Goal: Book appointment/travel/reservation

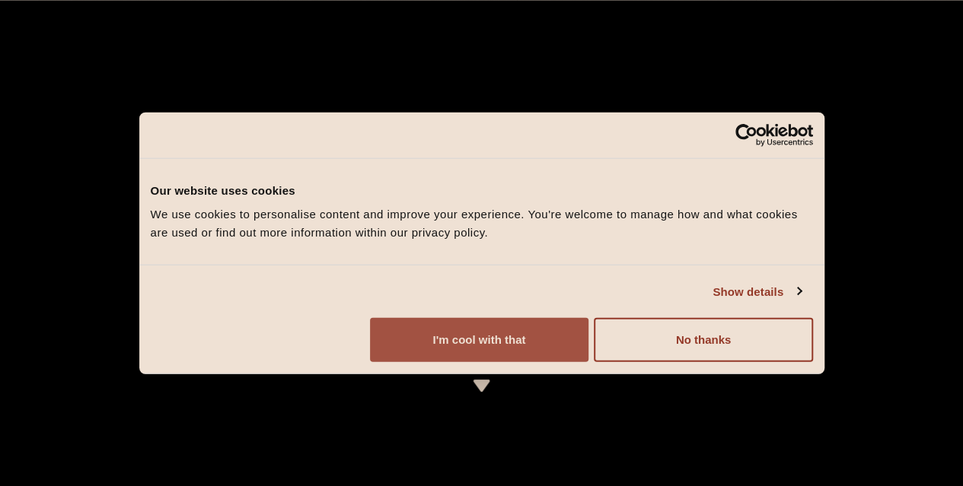
drag, startPoint x: 839, startPoint y: 381, endPoint x: 867, endPoint y: 374, distance: 29.0
click at [588, 362] on button "I'm cool with that" at bounding box center [479, 340] width 218 height 44
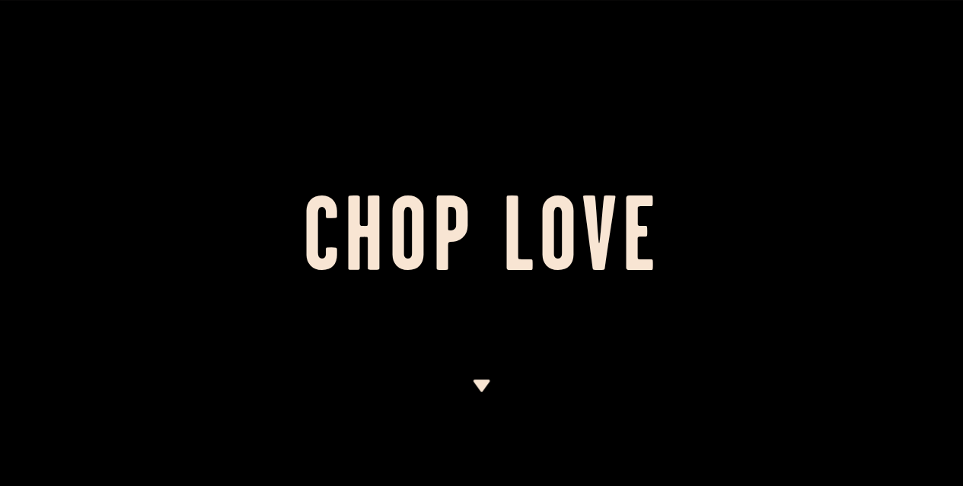
click at [484, 384] on img at bounding box center [481, 386] width 19 height 12
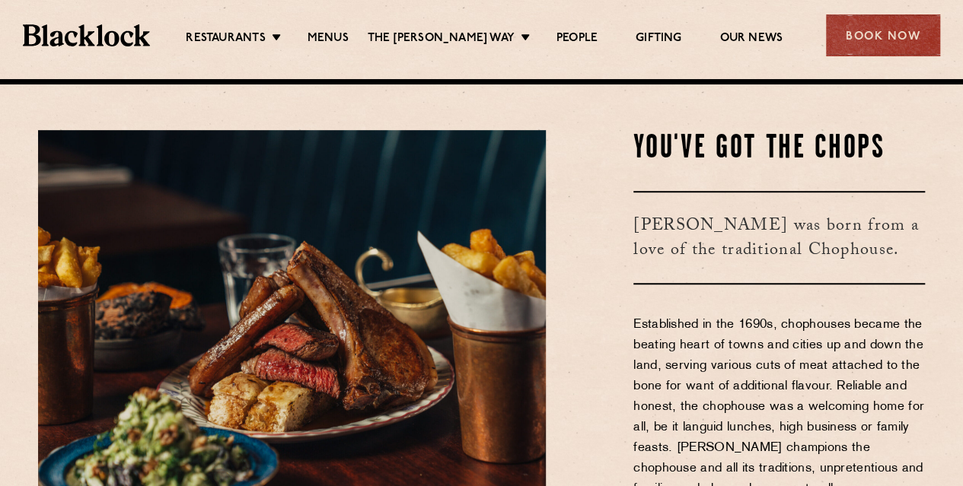
scroll to position [407, 0]
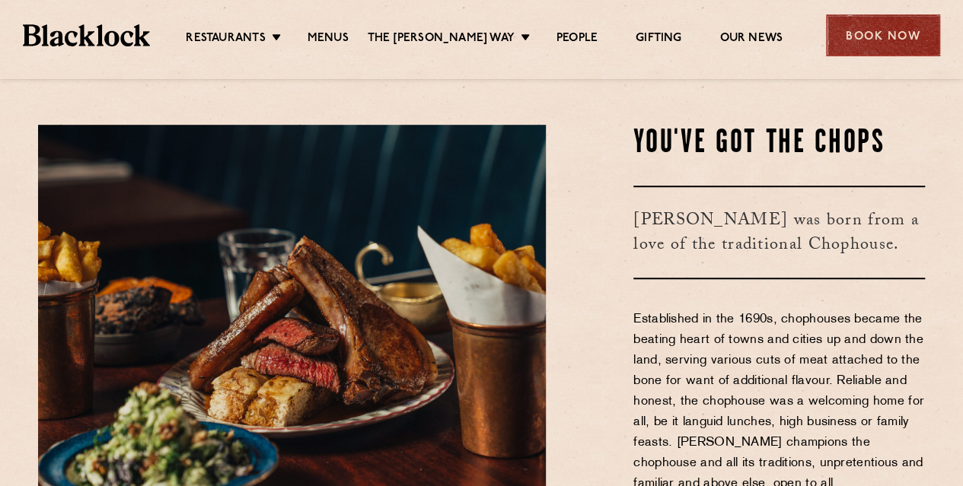
click at [919, 30] on div "Book Now" at bounding box center [883, 35] width 114 height 42
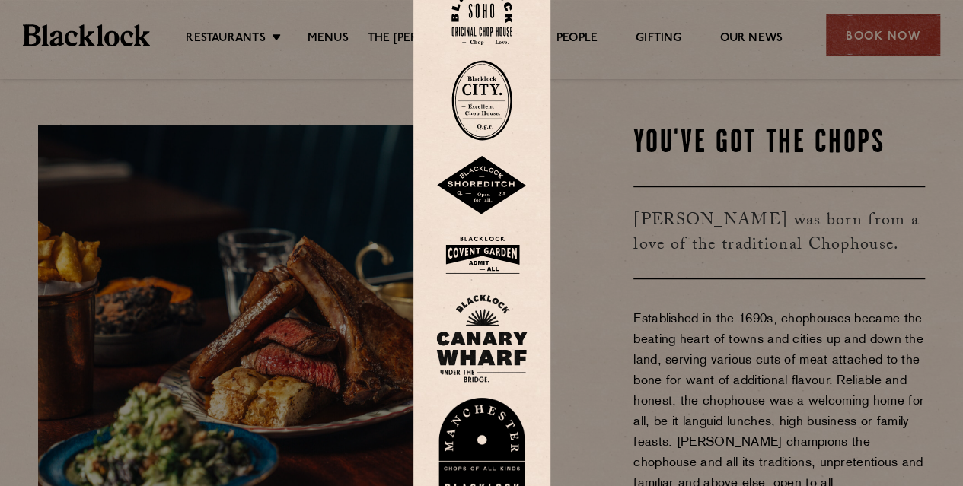
click at [486, 17] on img at bounding box center [481, 14] width 61 height 62
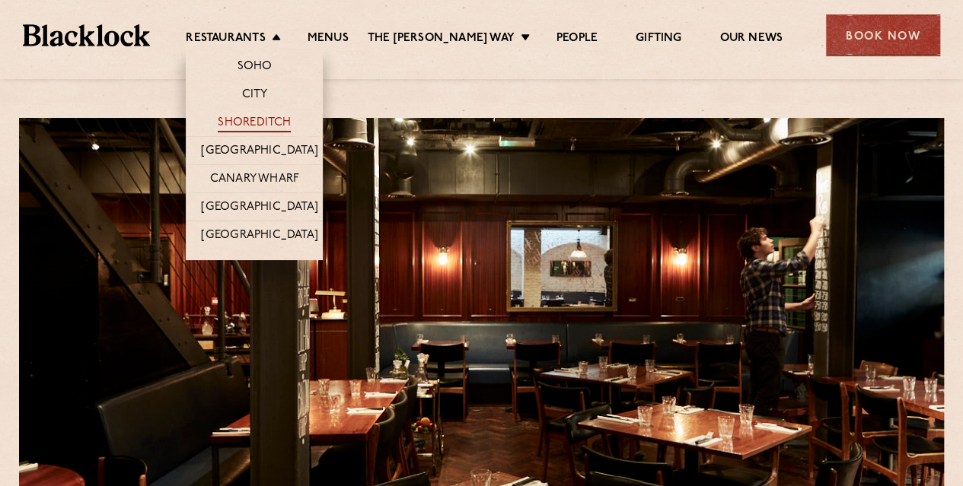
click at [266, 121] on link "Shoreditch" at bounding box center [254, 124] width 73 height 17
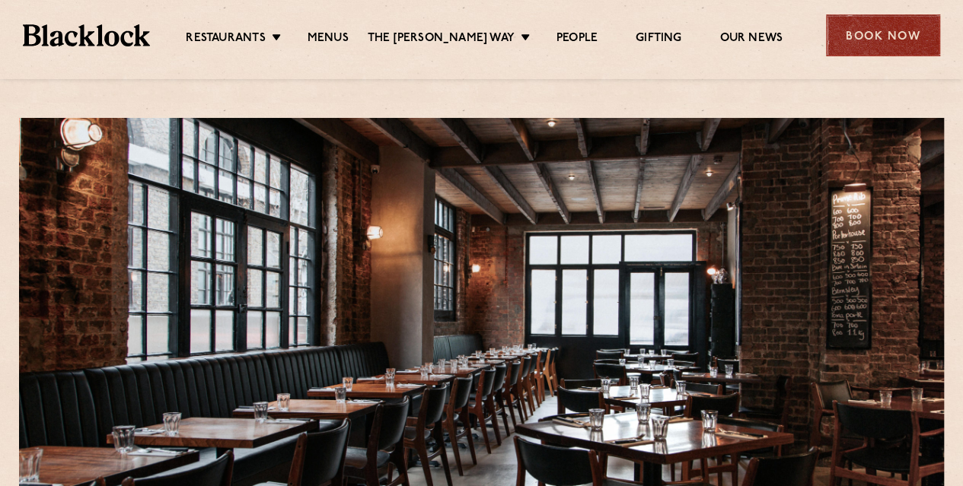
click at [847, 39] on div "Book Now" at bounding box center [883, 35] width 114 height 42
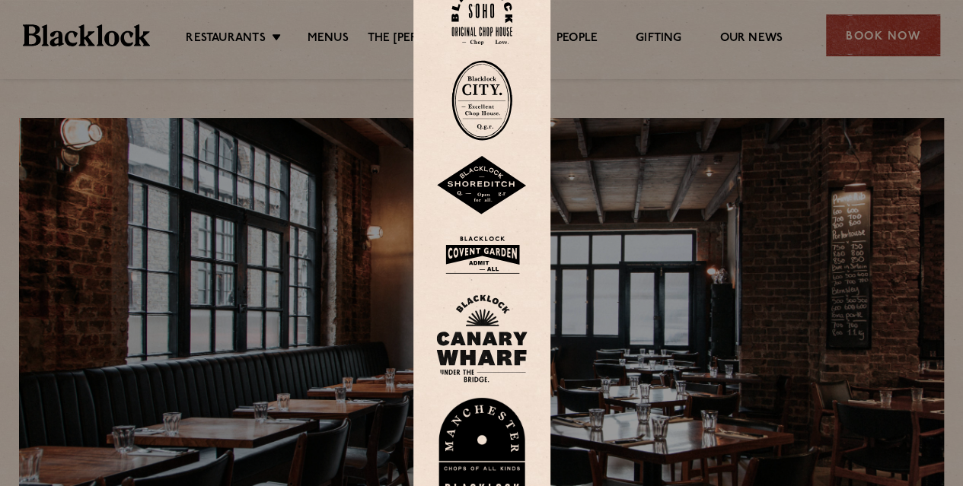
click at [498, 188] on img at bounding box center [481, 185] width 91 height 59
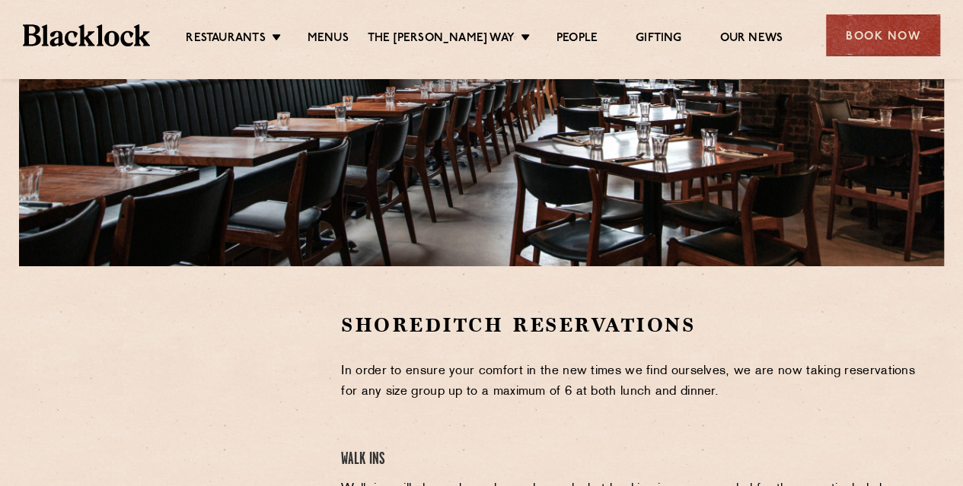
scroll to position [407, 0]
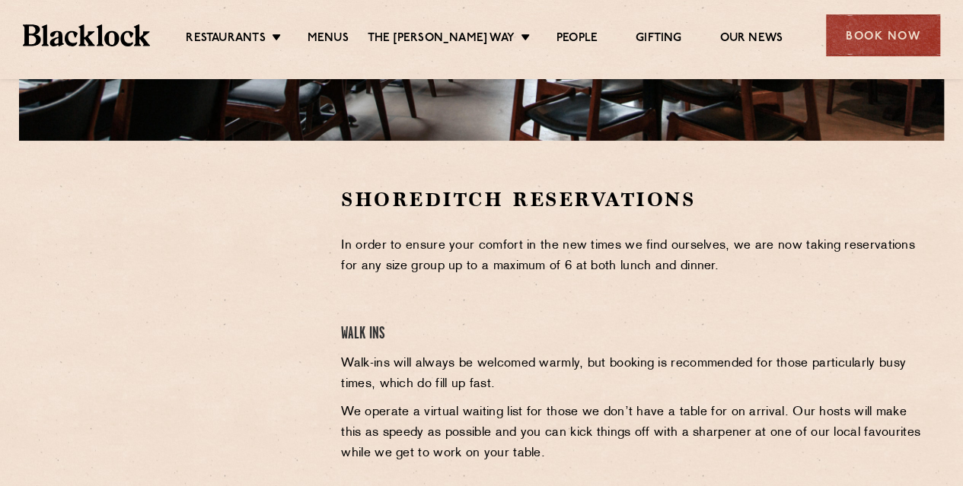
click at [282, 183] on section "Shoreditch Reservations In order to ensure your comfort in the new times we fin…" at bounding box center [481, 403] width 963 height 524
click at [186, 166] on section "Shoreditch Reservations In order to ensure your comfort in the new times we fin…" at bounding box center [481, 403] width 963 height 524
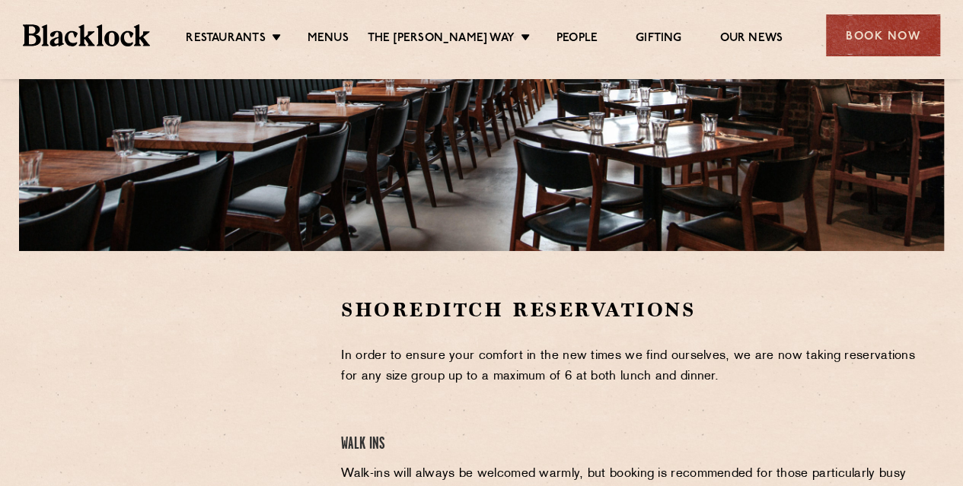
scroll to position [387, 0]
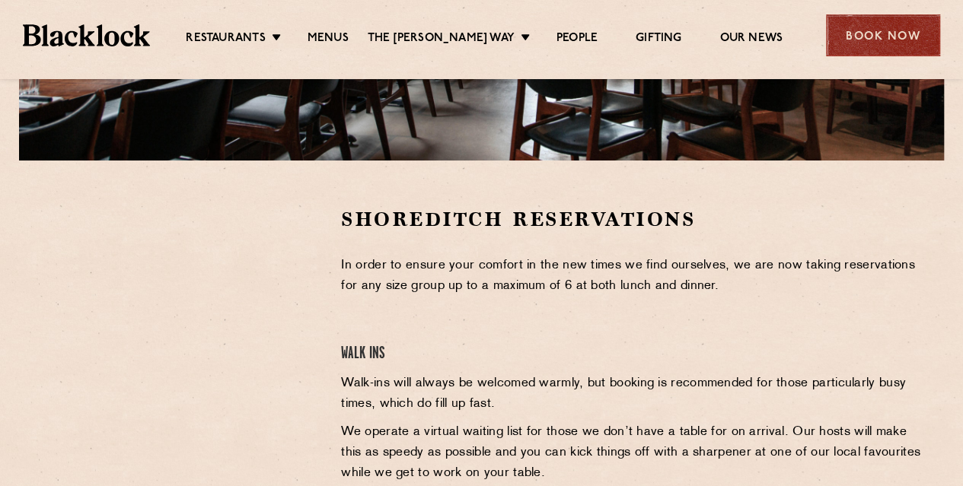
click at [860, 35] on div "Book Now" at bounding box center [883, 35] width 114 height 42
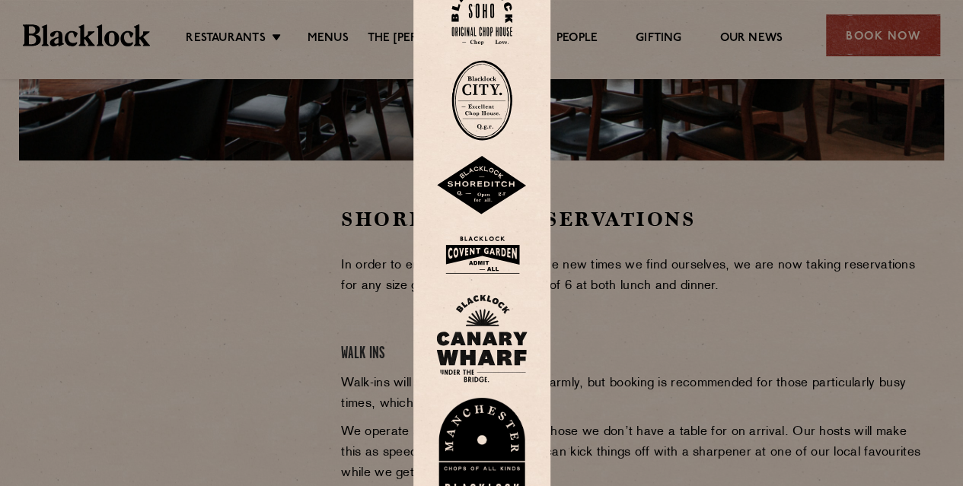
click at [496, 258] on img at bounding box center [481, 255] width 91 height 49
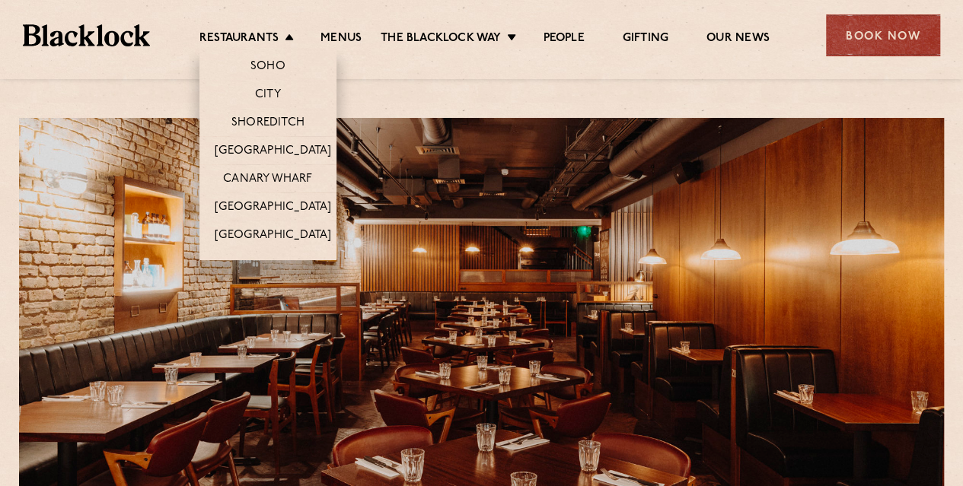
click at [288, 39] on li "Restaurants Soho City Shoreditch Covent Garden Canary Wharf Manchester Birmingh…" at bounding box center [250, 39] width 102 height 17
click at [267, 116] on link "Shoreditch" at bounding box center [267, 124] width 73 height 17
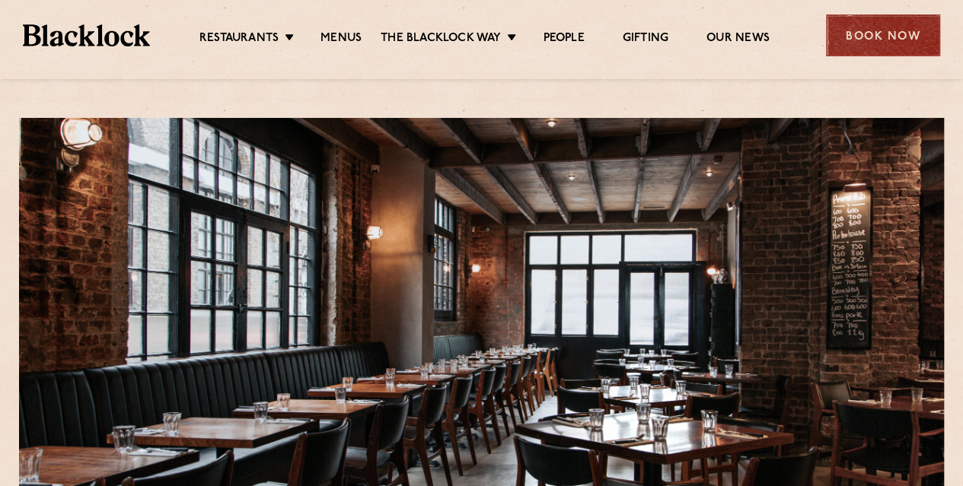
click at [878, 40] on div "Book Now" at bounding box center [883, 35] width 114 height 42
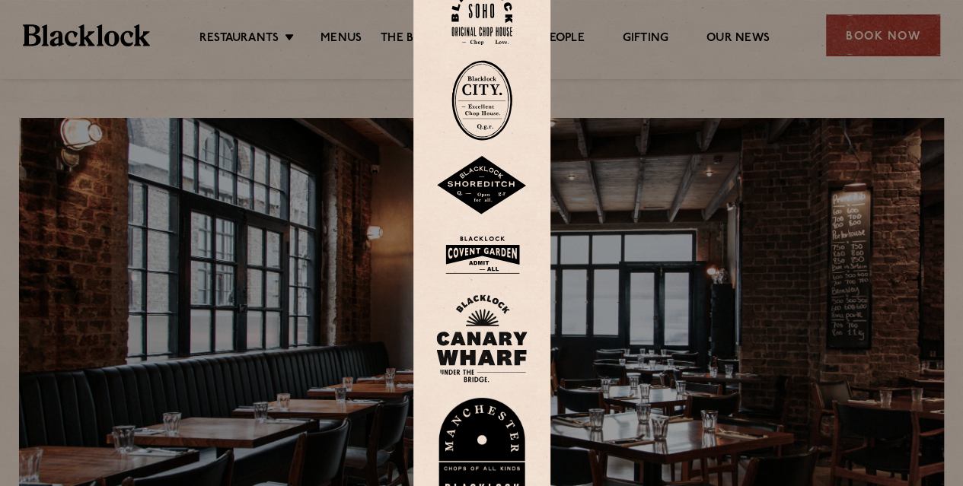
click at [506, 180] on img at bounding box center [481, 185] width 91 height 59
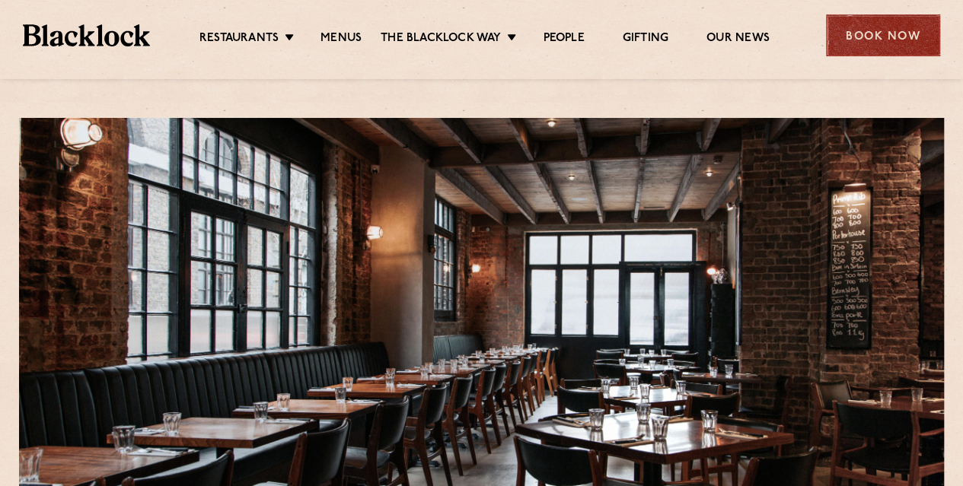
click at [886, 27] on div "Book Now" at bounding box center [883, 35] width 114 height 42
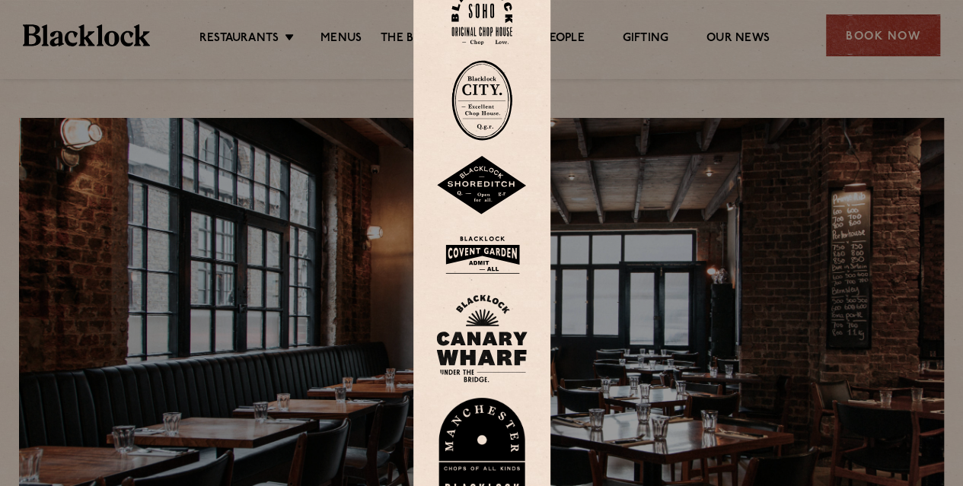
click at [495, 183] on img at bounding box center [481, 185] width 91 height 59
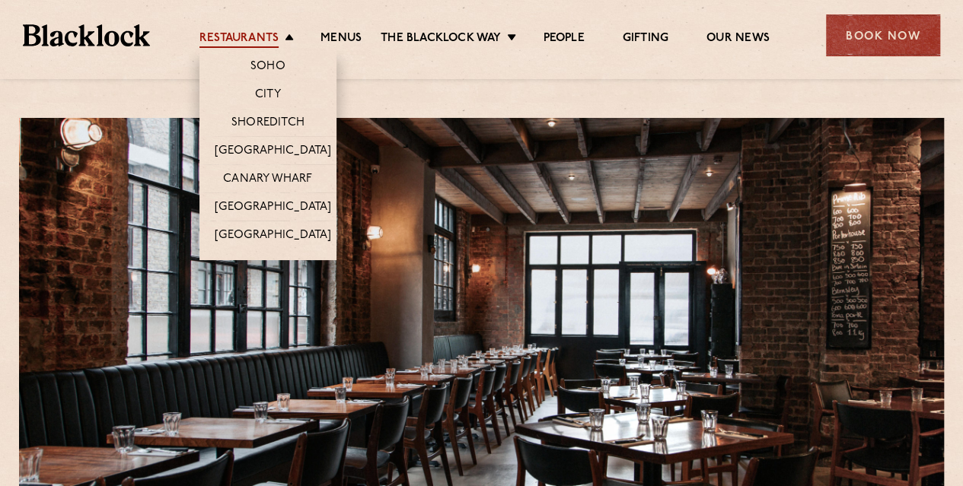
click at [276, 37] on link "Restaurants" at bounding box center [238, 39] width 79 height 17
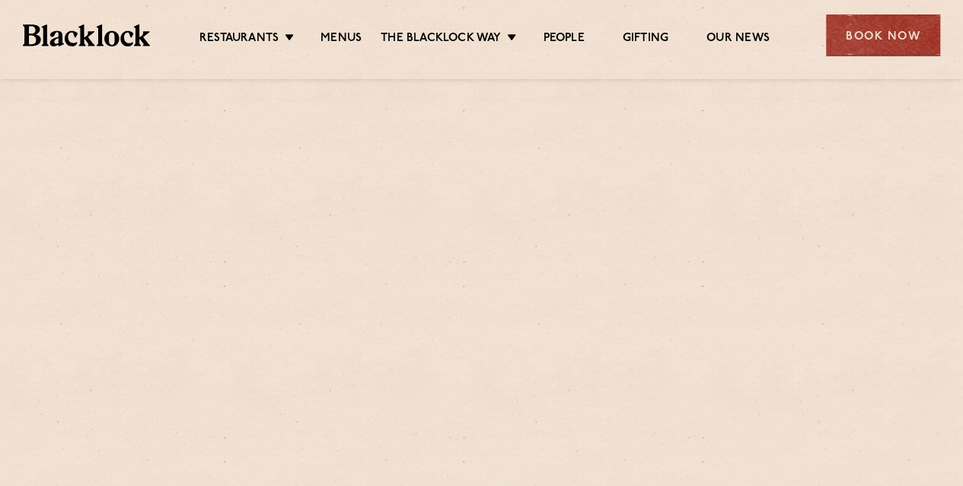
click at [0, 0] on link "Shoreditch" at bounding box center [0, 0] width 0 height 0
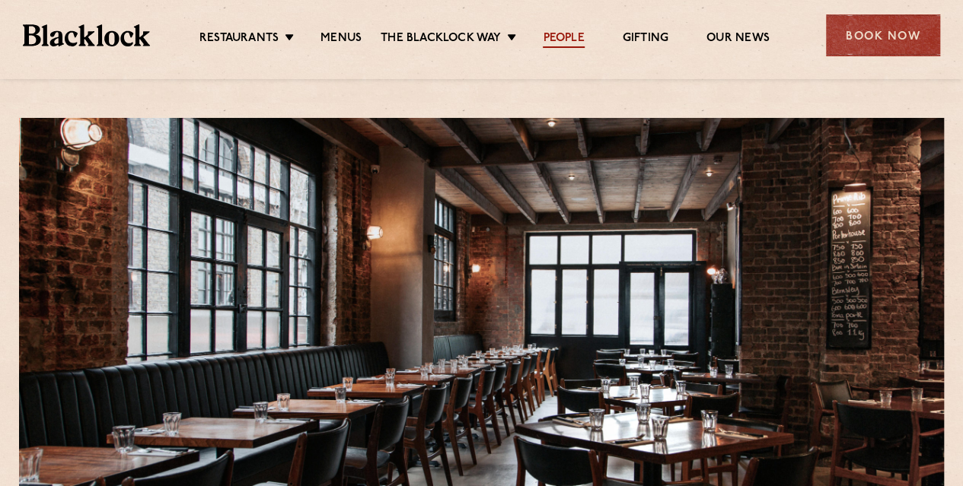
click at [557, 40] on link "People" at bounding box center [563, 39] width 41 height 17
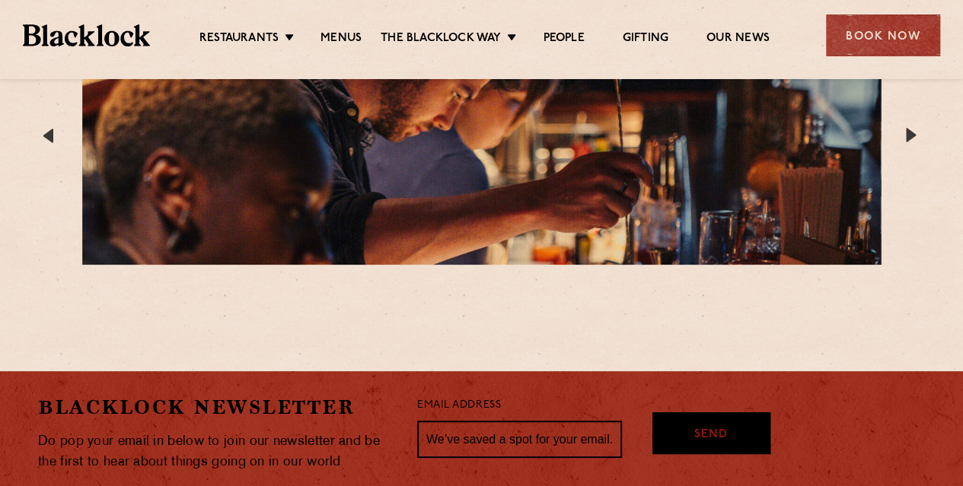
scroll to position [2904, 0]
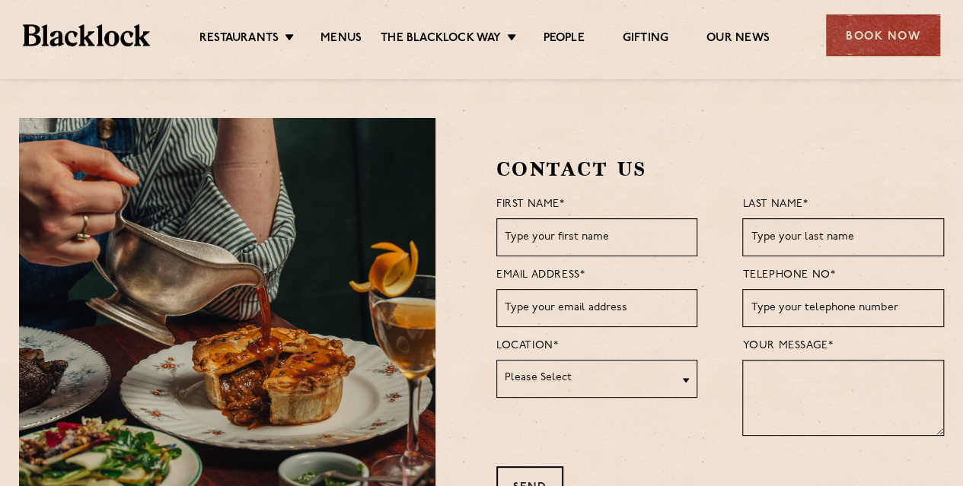
drag, startPoint x: 0, startPoint y: 0, endPoint x: 452, endPoint y: 95, distance: 462.0
drag, startPoint x: 452, startPoint y: 95, endPoint x: 862, endPoint y: 121, distance: 410.3
